Goal: Find specific page/section: Find specific page/section

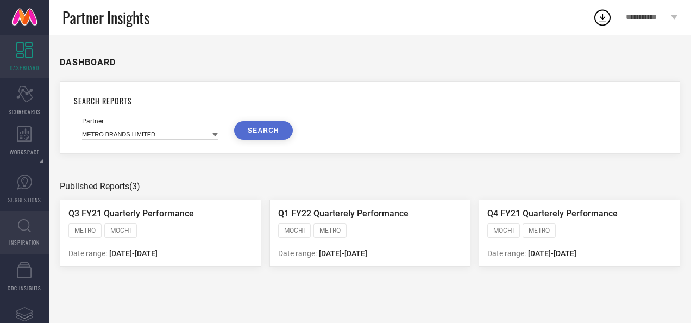
click at [23, 234] on link "INSPIRATION" at bounding box center [24, 232] width 49 height 43
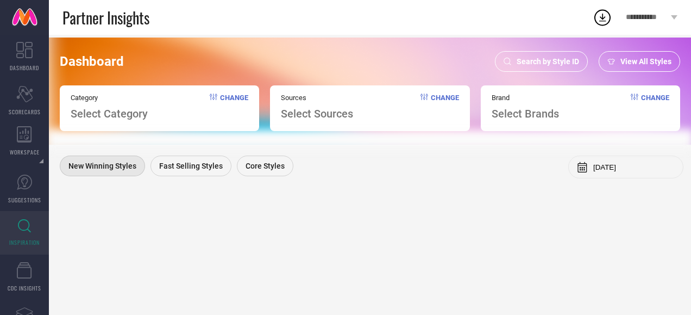
click at [513, 61] on div "Search by Style ID" at bounding box center [541, 61] width 93 height 21
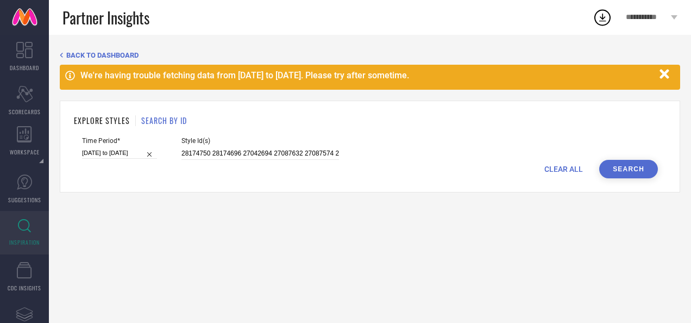
click at [317, 155] on input "28174750 28174696 27042694 27087632 27087574 28118170 27043102 27042704 2817460…" at bounding box center [261, 153] width 158 height 13
paste input "6386996 26387054 26387072 26959072"
paste input "27043188 27043204"
type input "26386996 26387054 26387072 26959072 27043188 27043204"
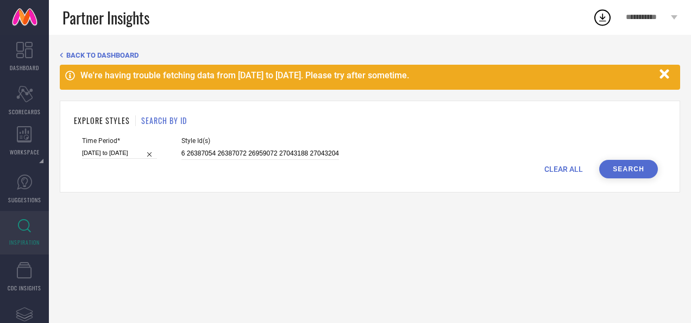
click at [630, 172] on button "Search" at bounding box center [629, 169] width 59 height 18
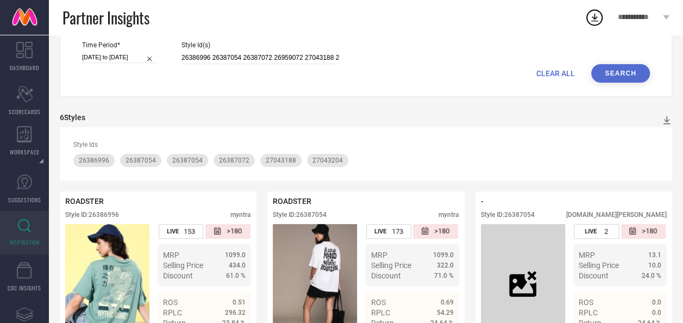
scroll to position [94, 0]
